Goal: Transaction & Acquisition: Purchase product/service

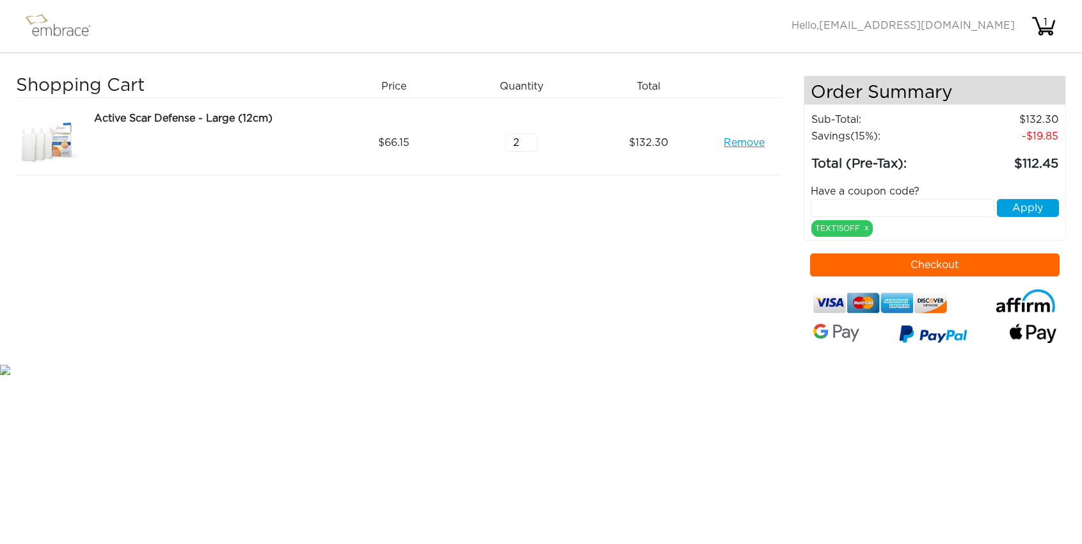
click at [504, 326] on div "Shopping Cart Price Quantity Qty Total Active Scar Defense - Large (12cm) Remov…" at bounding box center [410, 218] width 788 height 287
click at [873, 212] on input "text" at bounding box center [903, 208] width 184 height 18
click at [630, 306] on div "Shopping Cart Price Quantity Qty Total Active Scar Defense - Large (12cm) Remov…" at bounding box center [410, 218] width 788 height 287
click at [532, 136] on input "3" at bounding box center [521, 143] width 32 height 18
click at [532, 136] on input "4" at bounding box center [521, 143] width 32 height 18
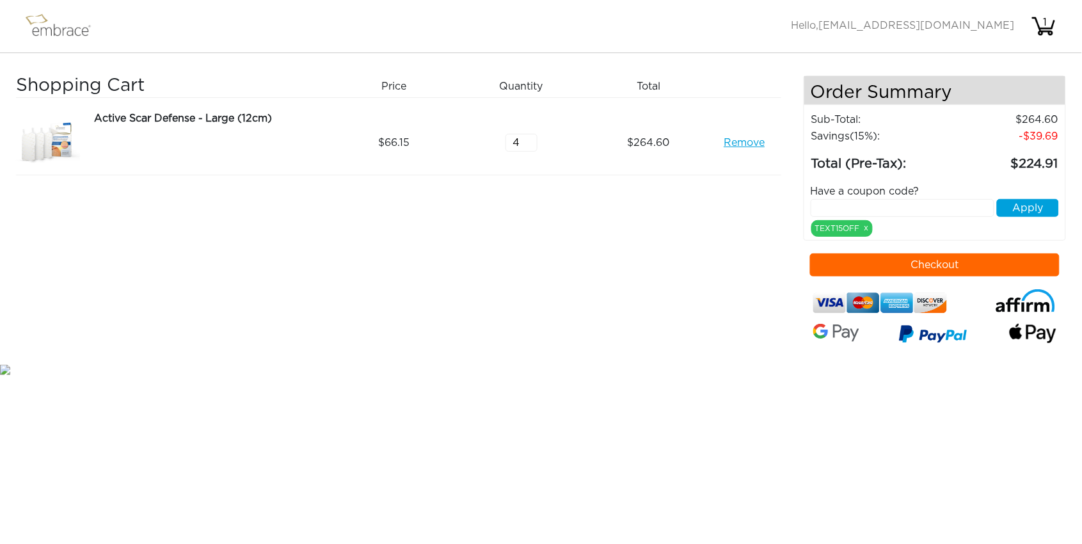
click at [534, 202] on div "Shopping Cart Price Quantity Qty Total Active Scar Defense - Large (12cm) Remov…" at bounding box center [410, 218] width 788 height 287
click at [530, 144] on input "3" at bounding box center [521, 143] width 32 height 18
click at [530, 144] on input "2" at bounding box center [521, 143] width 32 height 18
click at [558, 270] on div "Shopping Cart Price Quantity Qty Total Active Scar Defense - Large (12cm) Remov…" at bounding box center [410, 218] width 788 height 287
click at [530, 139] on input "3" at bounding box center [521, 143] width 32 height 18
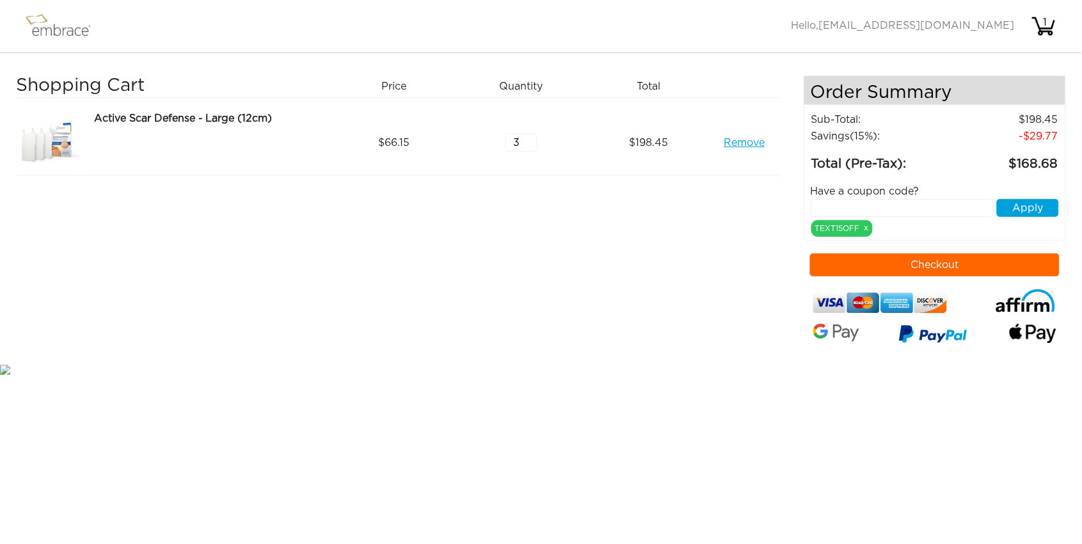
click at [596, 292] on div "Shopping Cart Price Quantity Qty Total Active Scar Defense - Large (12cm) Remov…" at bounding box center [410, 218] width 788 height 287
click at [636, 221] on div "Shopping Cart Price Quantity Qty Total Active Scar Defense - Large (12cm) Remov…" at bounding box center [410, 218] width 788 height 287
type input "2"
click at [528, 146] on input "2" at bounding box center [521, 143] width 32 height 18
click at [406, 258] on div "Shopping Cart Price Quantity Qty Total Active Scar Defense - Large (12cm) Remov…" at bounding box center [410, 218] width 788 height 287
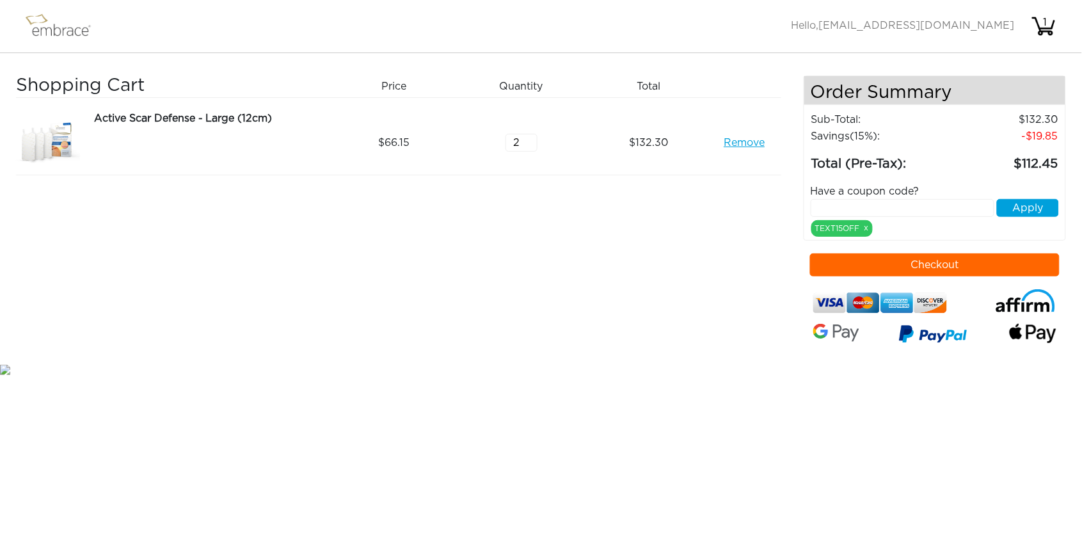
click at [895, 258] on button "Checkout" at bounding box center [935, 264] width 250 height 23
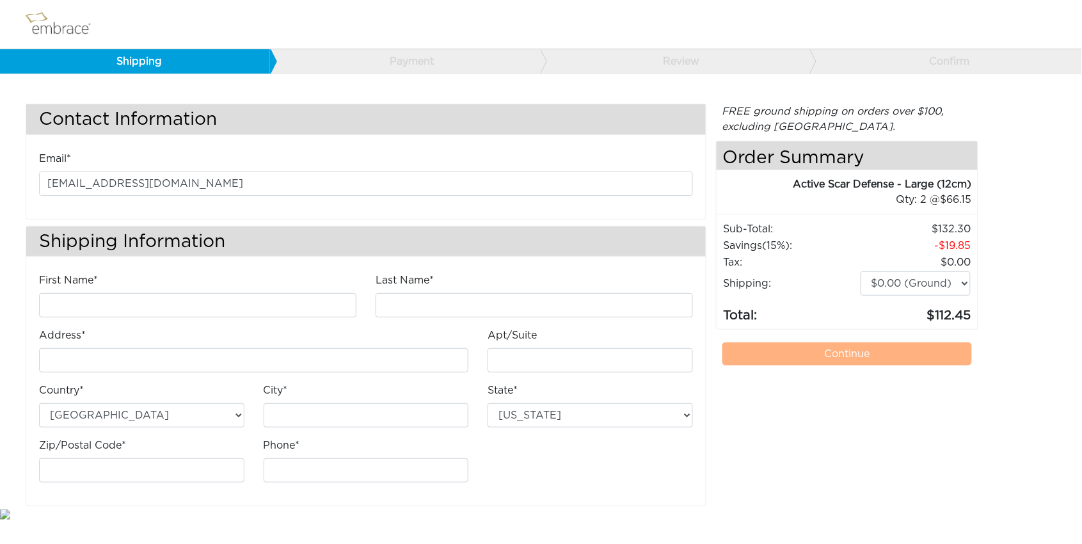
click at [1038, 223] on div "Contact Information Email* hi.paxchew@gmail.com Shipping Information First Name…" at bounding box center [541, 305] width 1050 height 402
type input "f"
type input "a"
type input "O"
type input "Pax"
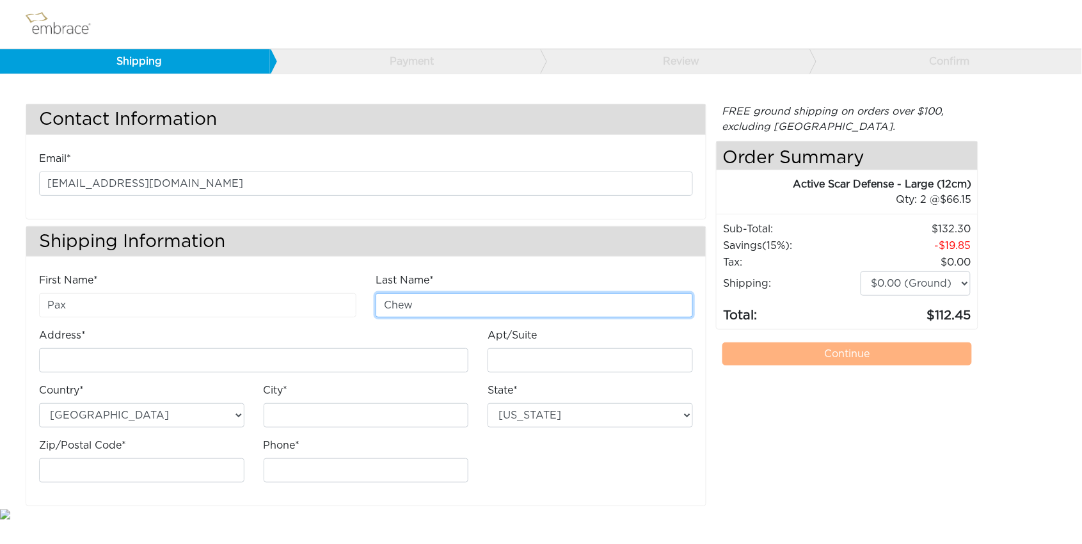
type input "Chew"
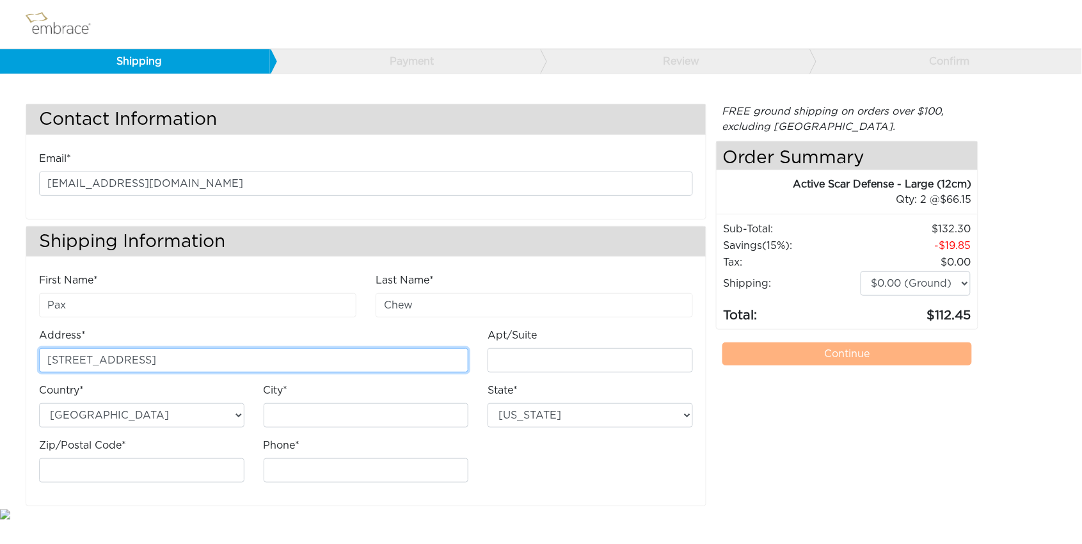
type input "825 Dekalb Ave 5C"
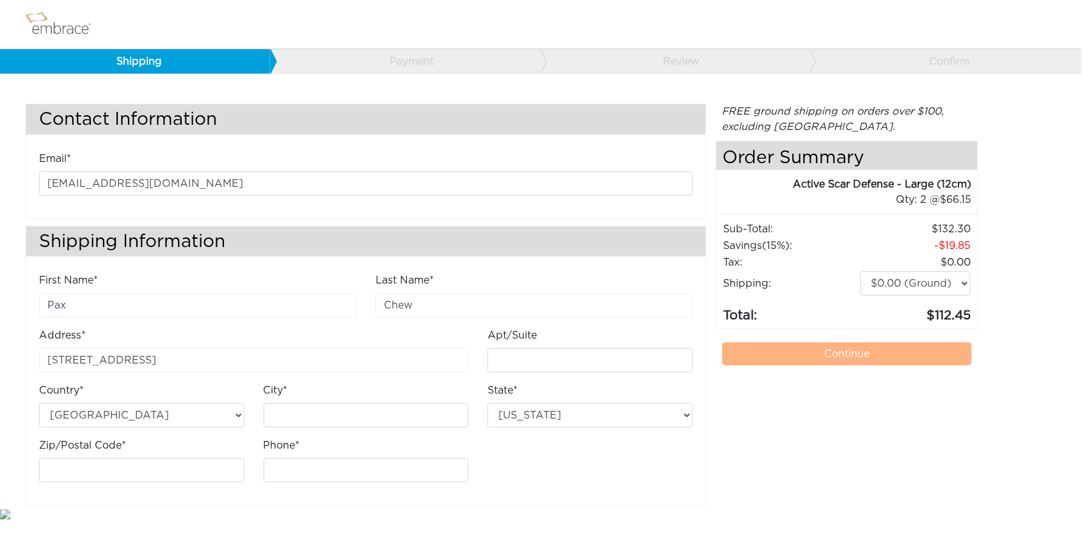
click at [219, 373] on div "Address* 825 Dekalb Ave 5C" at bounding box center [253, 355] width 448 height 55
type input "Brooklyn"
type input "11221"
type input "3015127615"
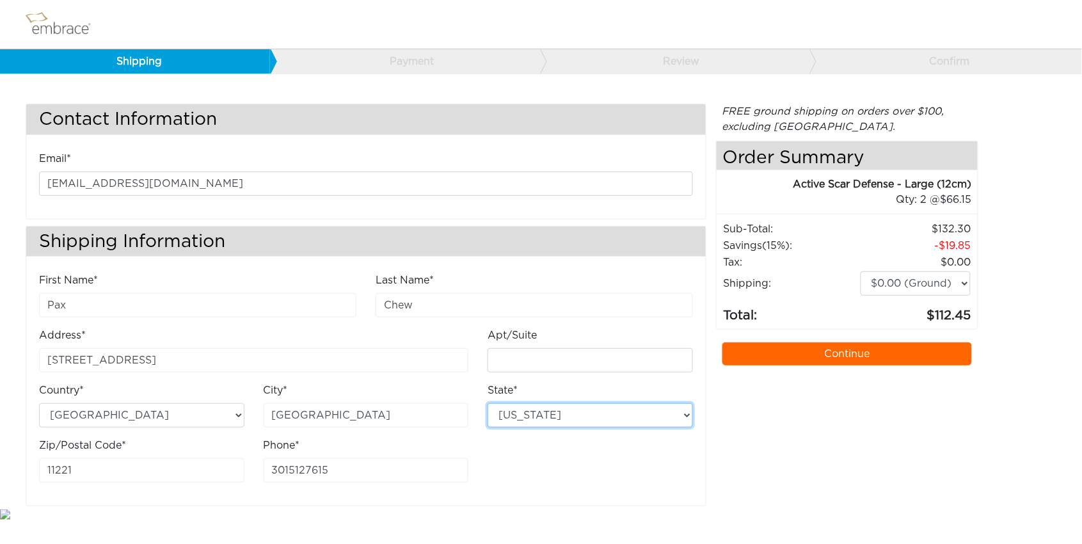
select select "NY"
click at [738, 446] on div "FREE ground shipping on orders over $100, excluding Australia. Any applicable i…" at bounding box center [847, 305] width 262 height 402
click at [841, 345] on link "Continue" at bounding box center [847, 353] width 250 height 23
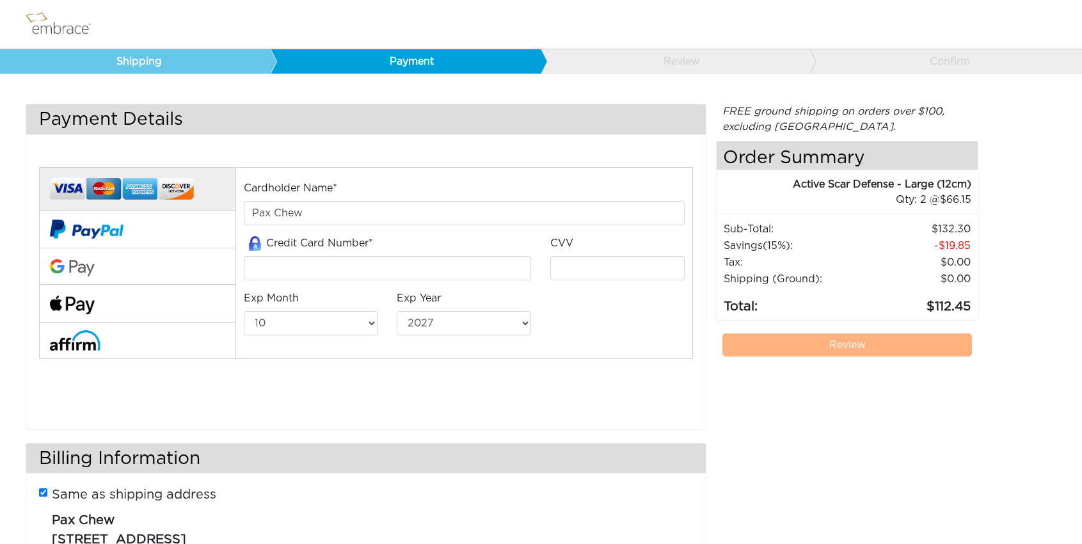
select select "10"
select select "2027"
click at [278, 269] on input "tel" at bounding box center [388, 268] width 288 height 24
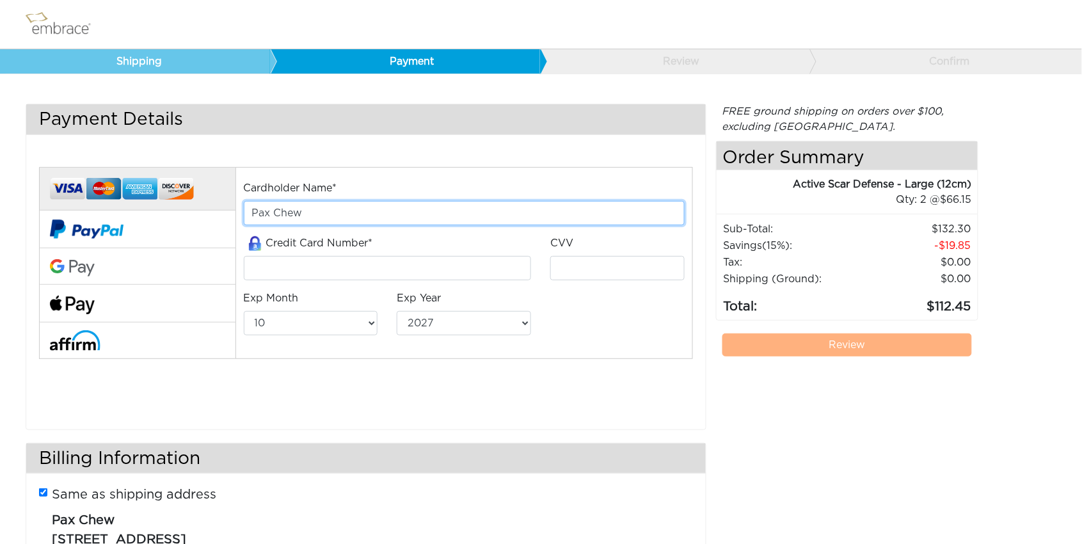
click at [257, 214] on input "Pax Chew" at bounding box center [464, 213] width 441 height 24
type input "Paula Chew"
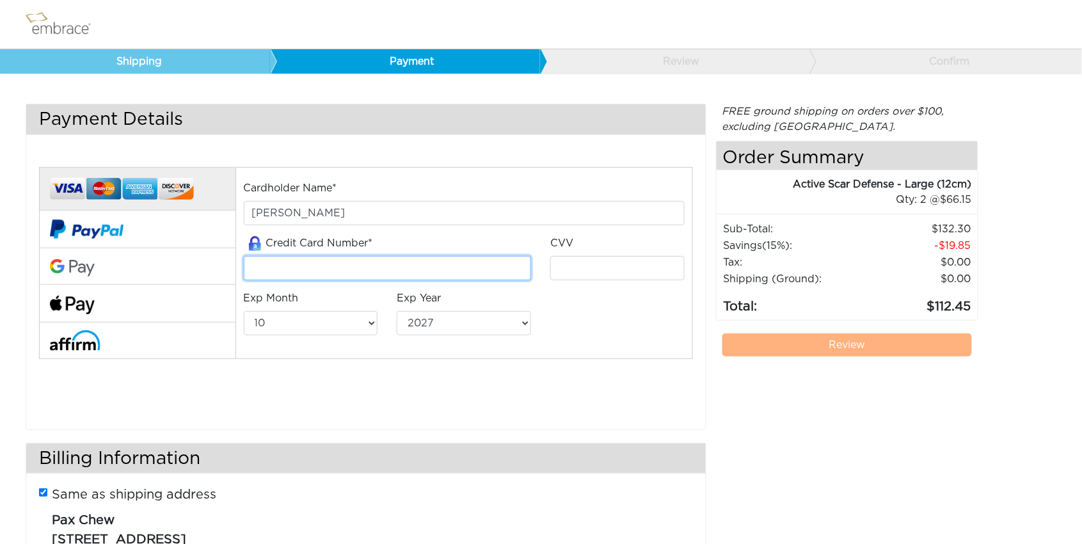
click at [289, 262] on input "tel" at bounding box center [388, 268] width 288 height 24
type input "4207670324516874"
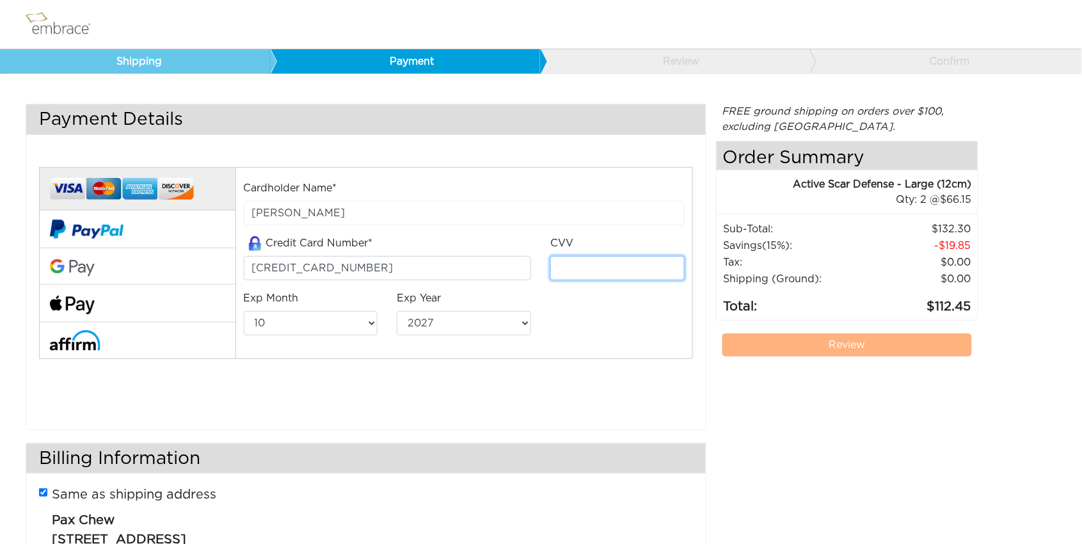
type input "908"
select select "2"
select select "2030"
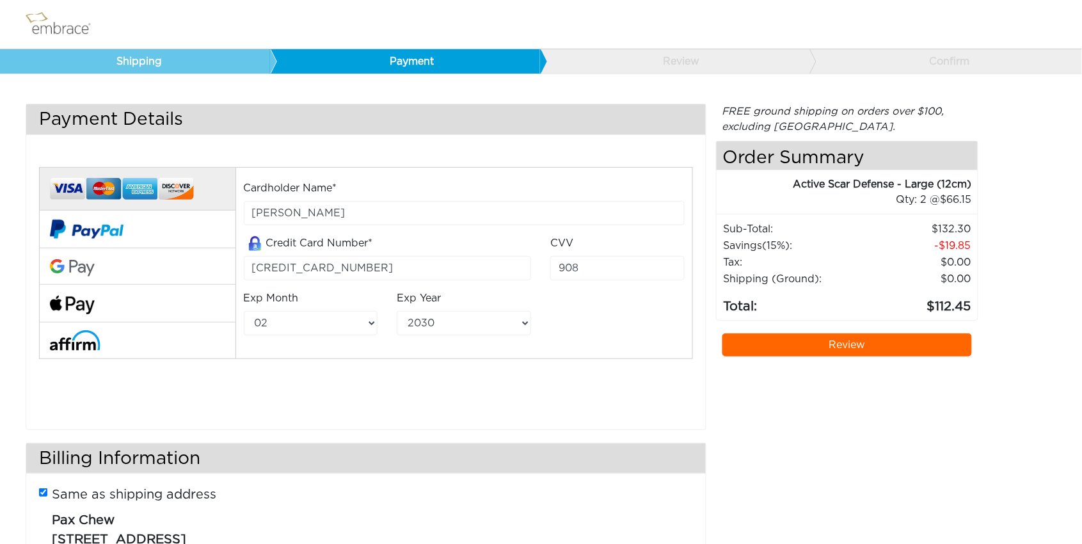
click at [511, 394] on div "Cardholder Name* Paula Chew Credit Card Number* 4207670324516874 CVV 908 Exp Mo…" at bounding box center [365, 280] width 673 height 259
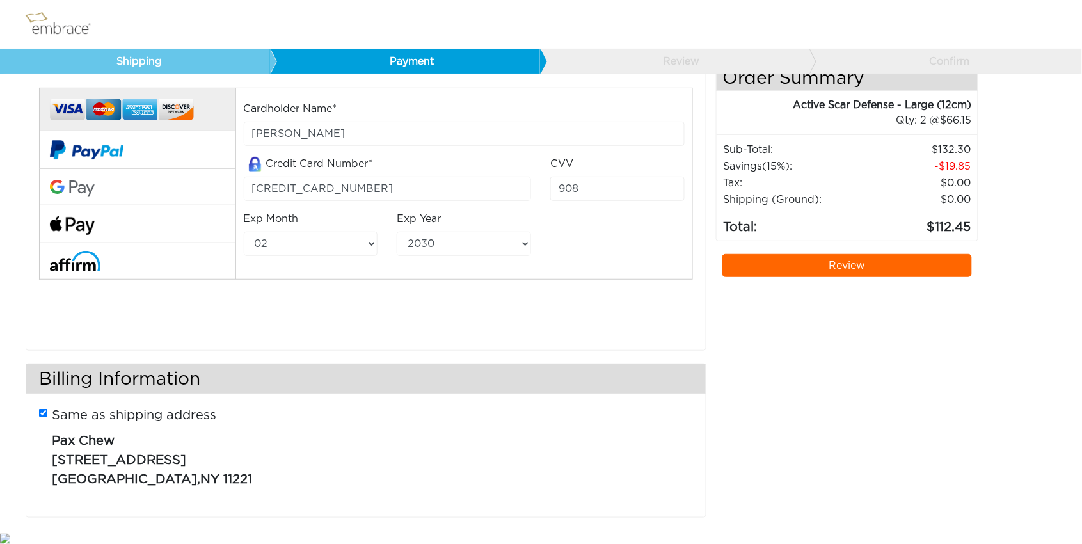
scroll to position [79, 0]
click at [40, 411] on input "Same as shipping address" at bounding box center [43, 413] width 8 height 8
checkbox input "false"
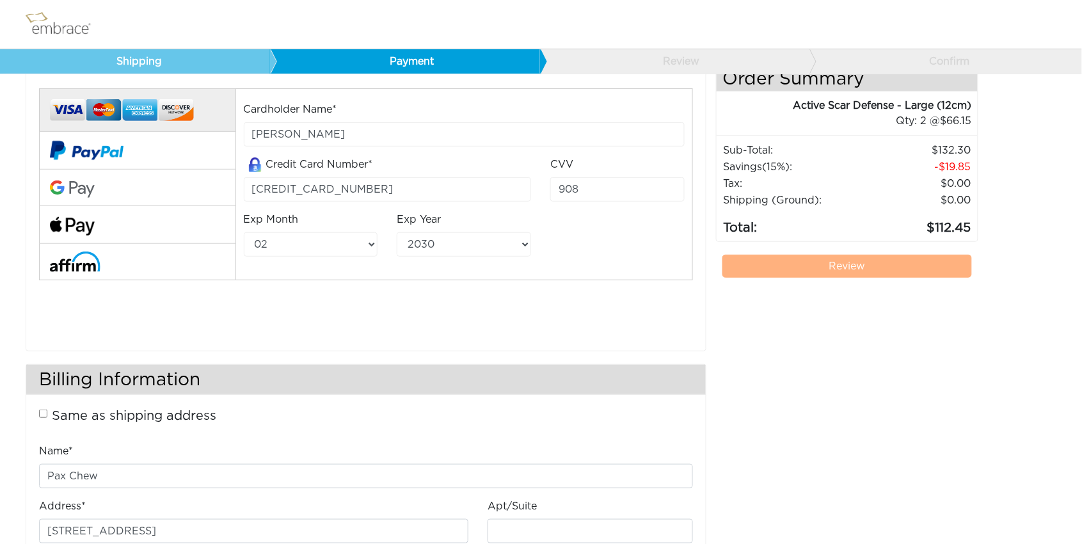
select select "AL"
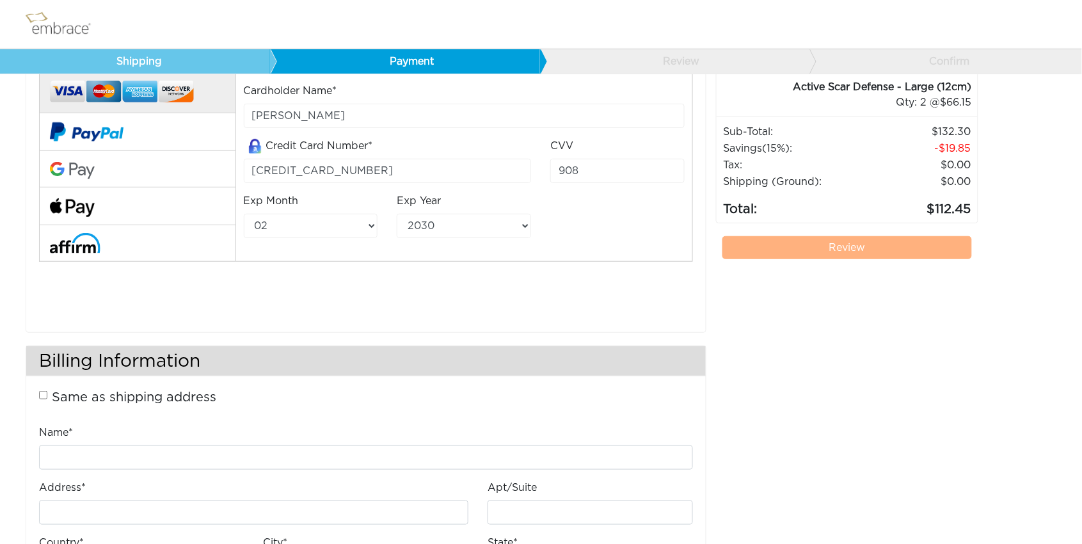
scroll to position [127, 0]
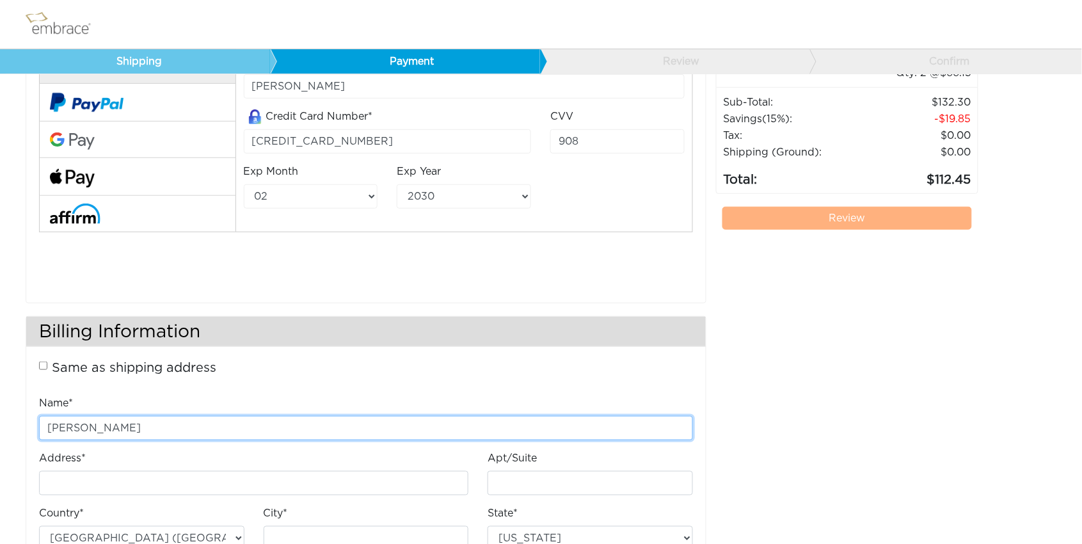
type input "[PERSON_NAME]"
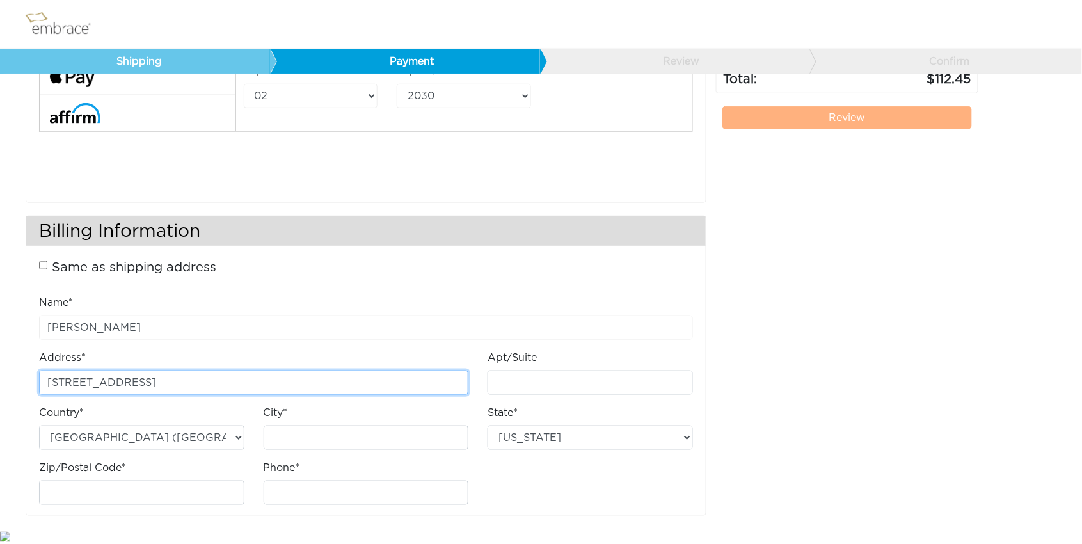
scroll to position [225, 0]
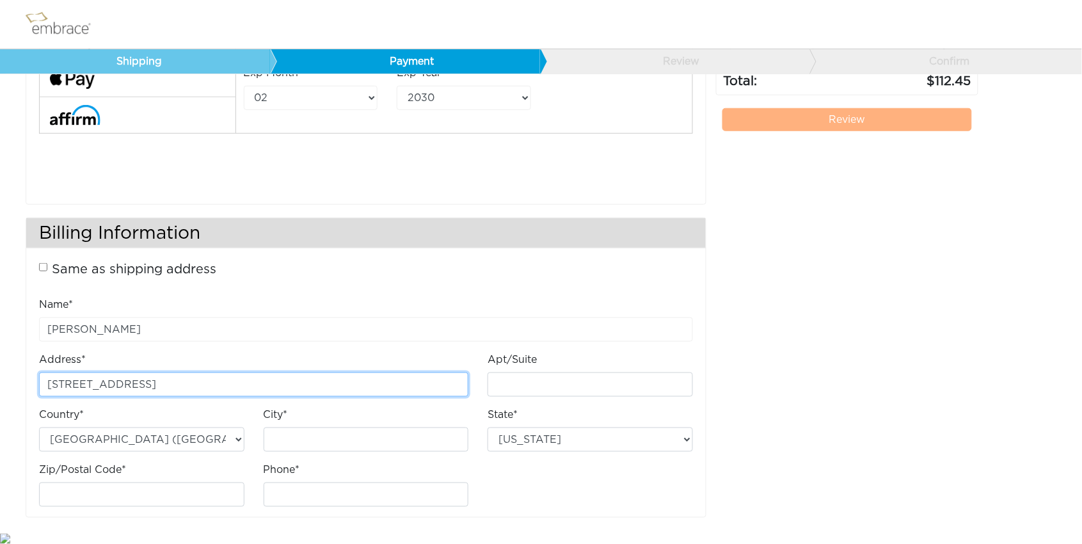
type input "[STREET_ADDRESS]"
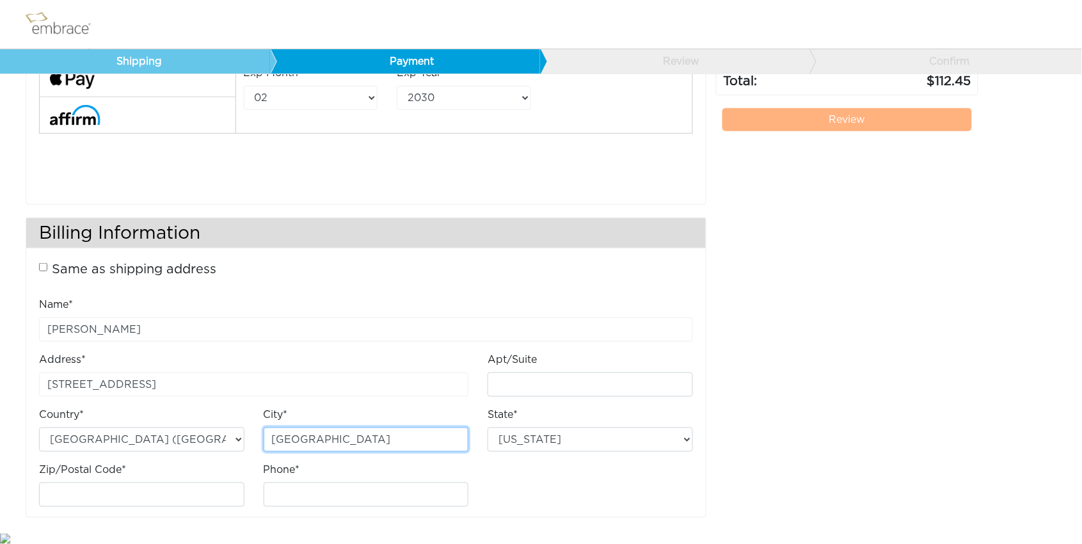
type input "Brooklyn"
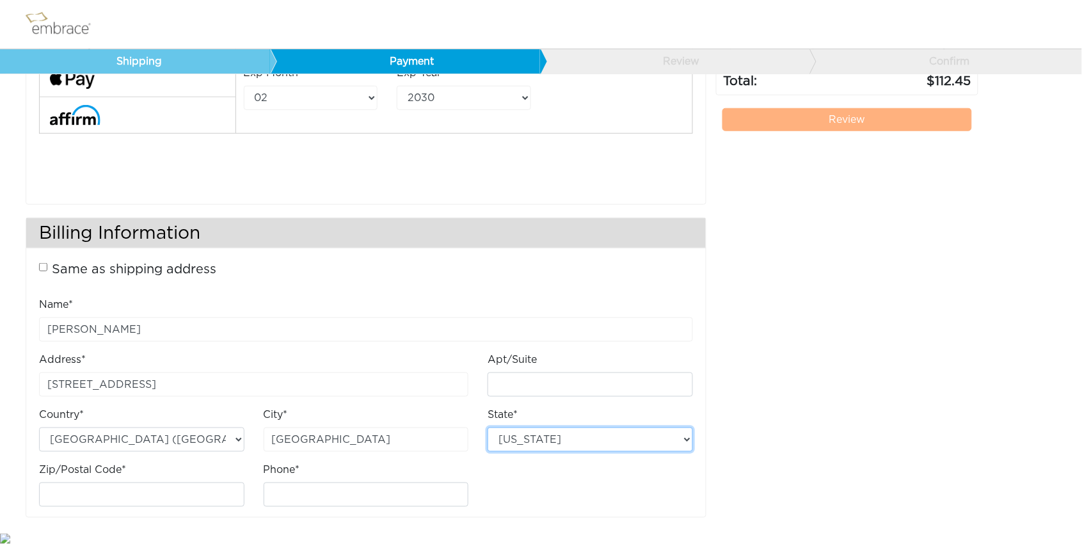
select select "NY"
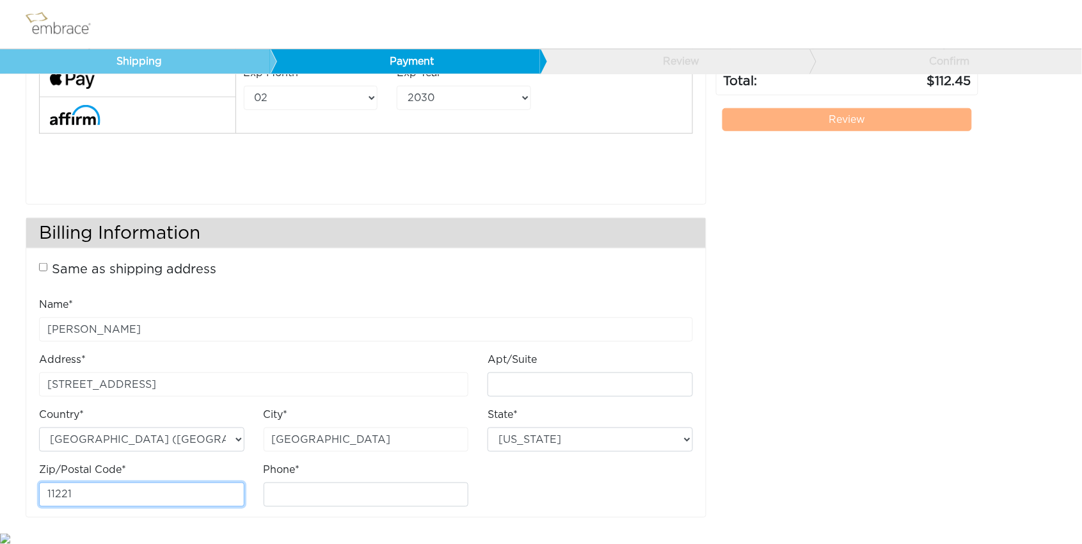
type input "11221"
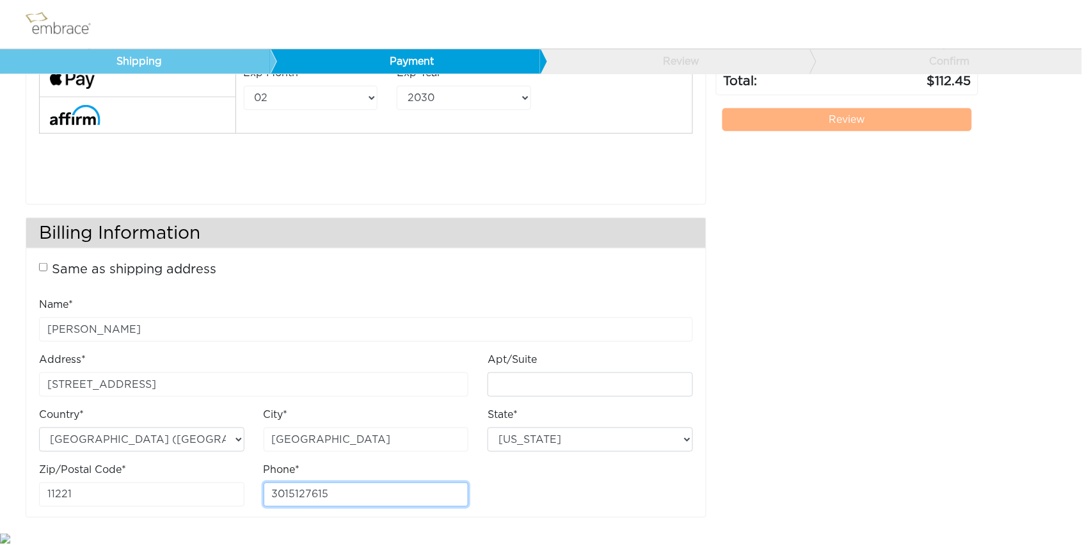
type input "3015127615"
click at [940, 317] on div "FREE ground shipping on orders over $100, excluding Australia. Any applicable i…" at bounding box center [847, 204] width 262 height 652
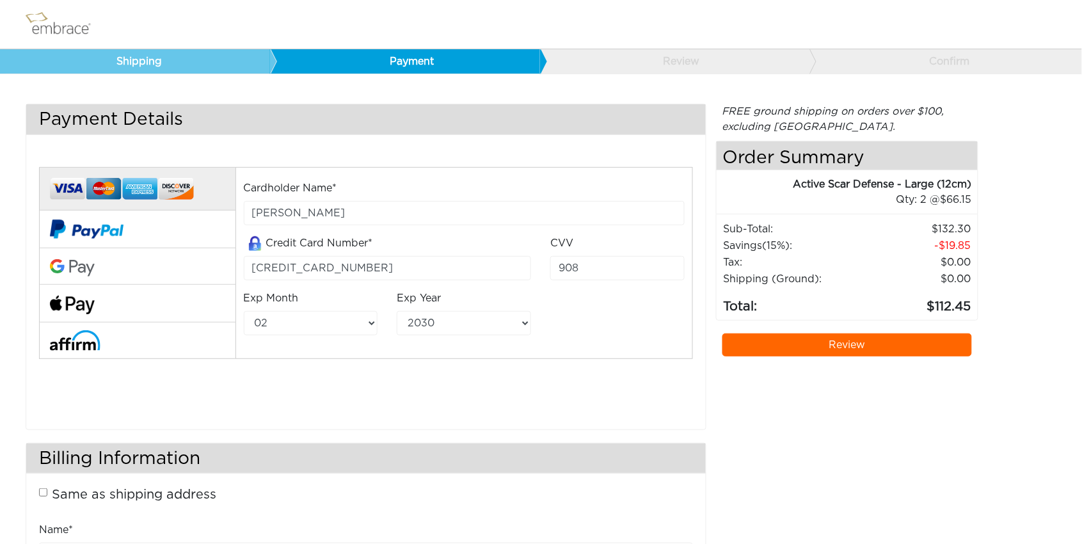
scroll to position [0, 0]
click at [869, 340] on link "Review" at bounding box center [847, 344] width 250 height 23
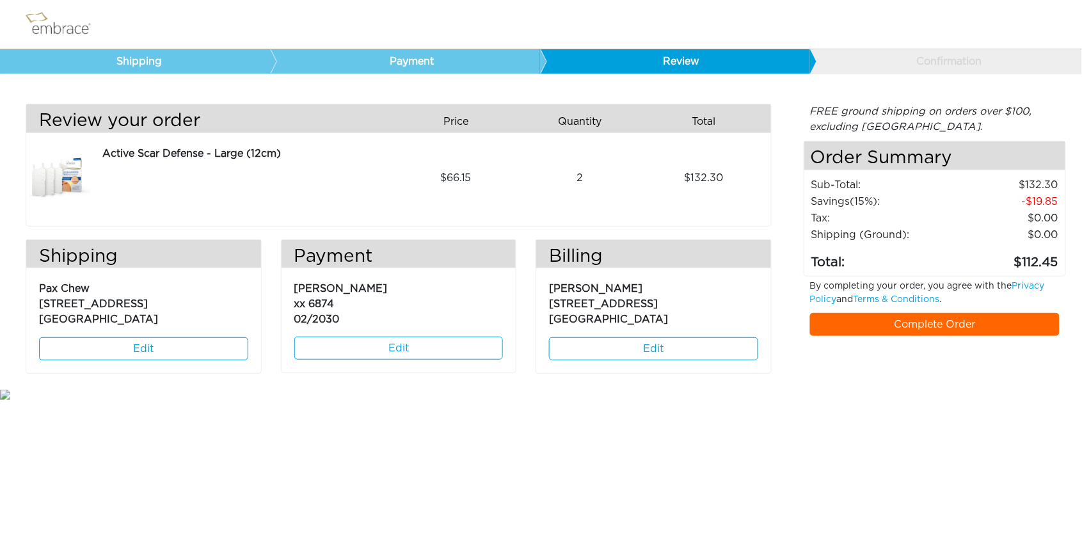
click at [916, 318] on link "Complete Order" at bounding box center [935, 324] width 250 height 23
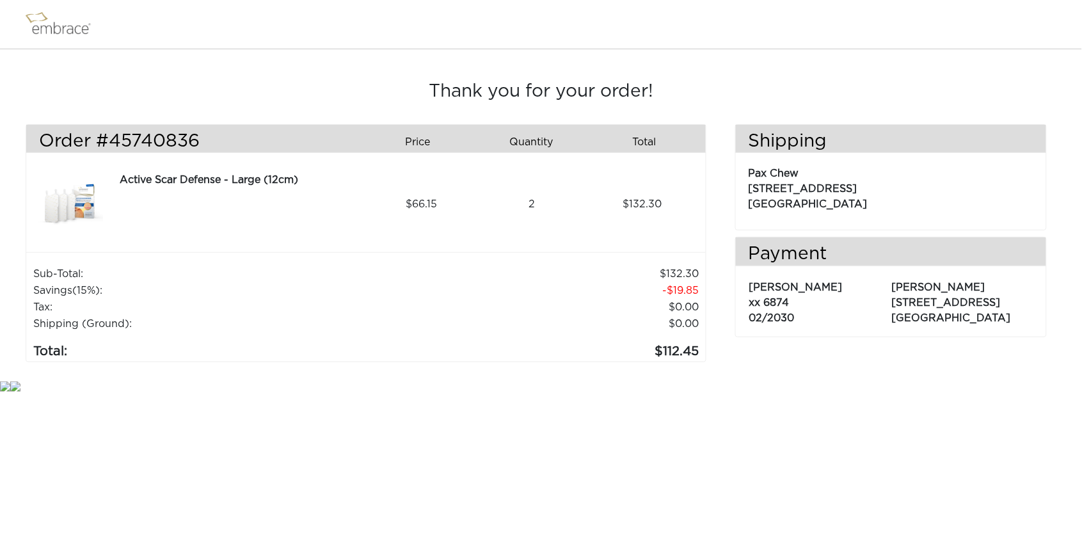
click at [61, 198] on img at bounding box center [71, 204] width 64 height 64
